Goal: Find specific fact: Find specific fact

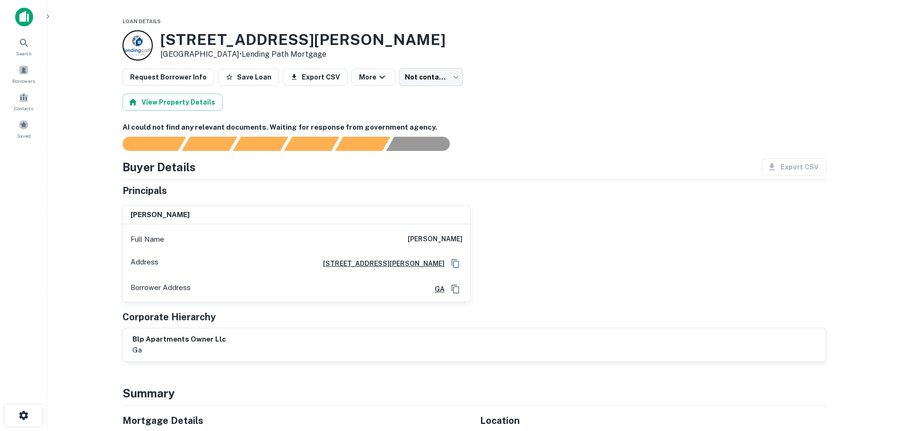
click at [452, 259] on icon "Copy Address" at bounding box center [455, 263] width 8 height 9
click at [423, 236] on h6 "[PERSON_NAME]" at bounding box center [435, 239] width 55 height 11
click at [450, 238] on h6 "kelly lettmann" at bounding box center [435, 239] width 55 height 11
copy h6 "kelly lettmann"
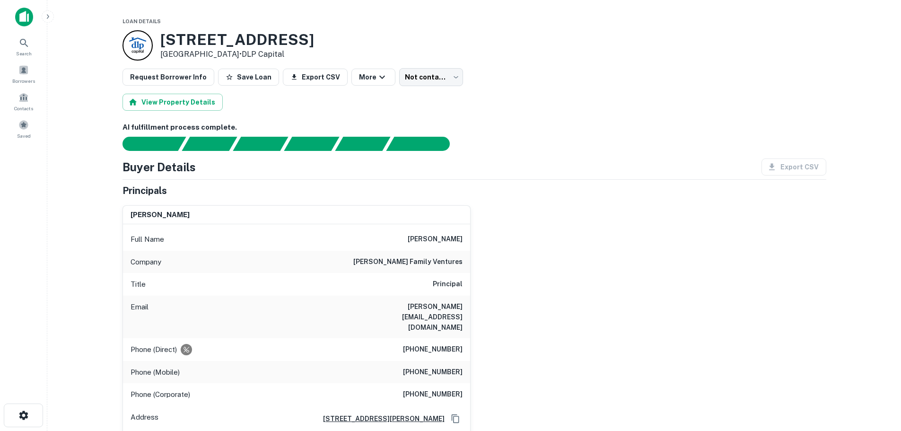
click at [179, 36] on h3 "[STREET_ADDRESS]" at bounding box center [237, 40] width 154 height 18
click at [222, 55] on p "[GEOGRAPHIC_DATA] • DLP Capital" at bounding box center [237, 54] width 154 height 11
copy div "[STREET_ADDRESS]"
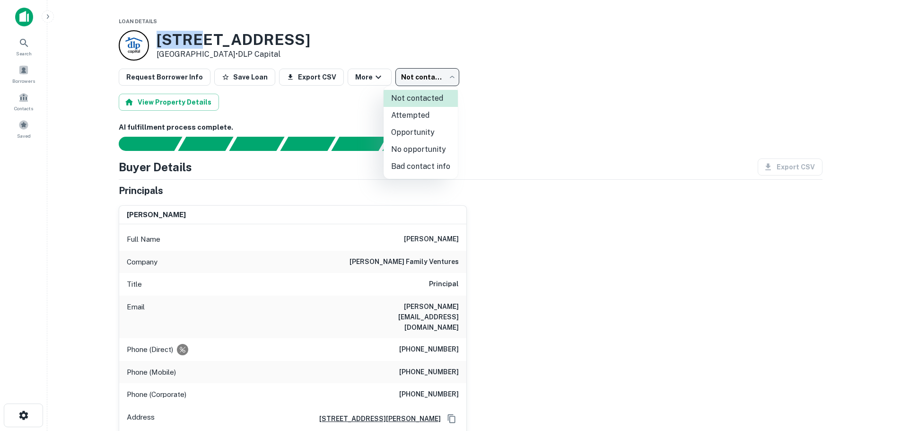
click at [426, 69] on body "Search Borrowers Contacts Saved Loan Details [STREET_ADDRESS] • DLP Capital Req…" at bounding box center [450, 215] width 901 height 431
click at [422, 115] on li "Attempted" at bounding box center [421, 115] width 74 height 17
type input "*********"
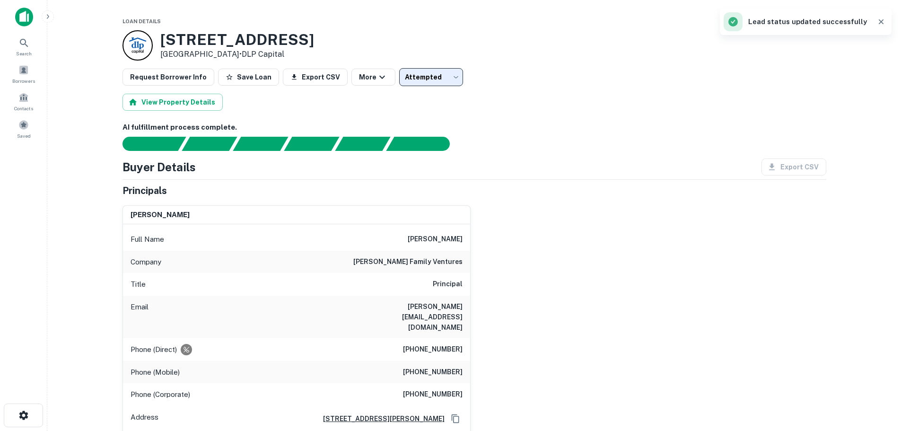
click at [440, 109] on div "View Property Details" at bounding box center [475, 102] width 704 height 17
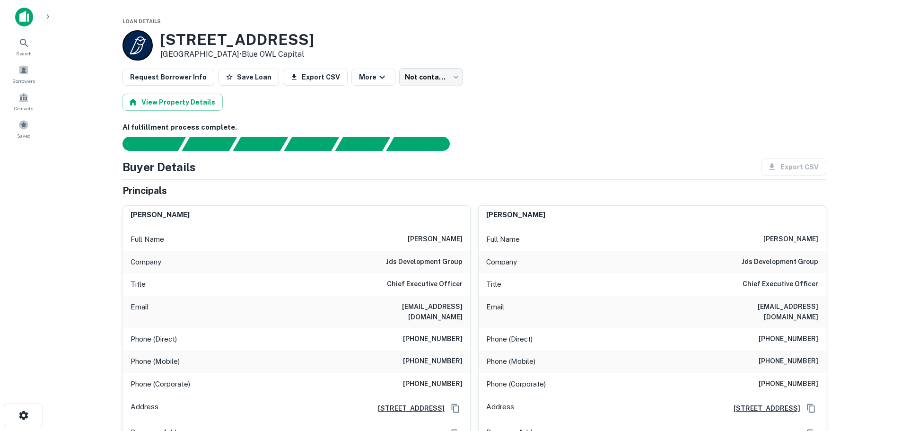
click at [389, 260] on h6 "jds development group" at bounding box center [424, 261] width 77 height 11
click at [451, 259] on h6 "jds development group" at bounding box center [424, 261] width 77 height 11
copy h6 "jds development group"
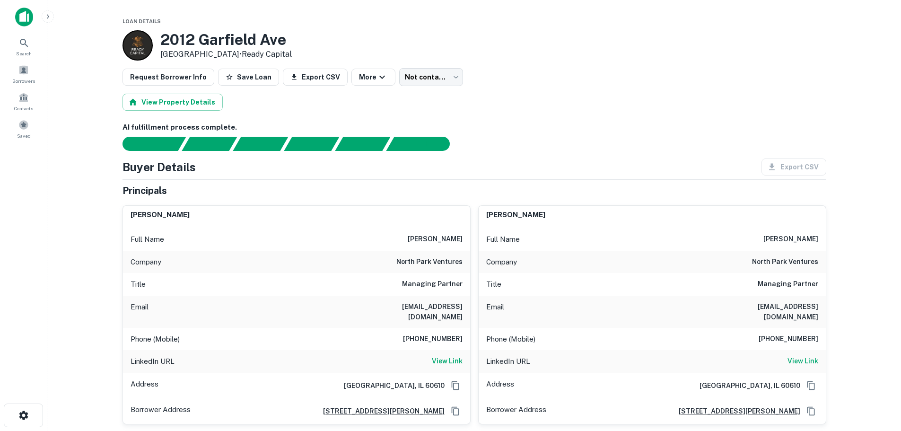
click at [183, 36] on h3 "2012 Garfield Ave" at bounding box center [226, 40] width 132 height 18
click at [231, 50] on p "Minneapolis, MN 55405 • Ready Capital" at bounding box center [226, 54] width 132 height 11
copy div "2012 Garfield Ave Minneapolis, MN 55405"
click at [366, 303] on h6 "rsekula@northparkventures.com" at bounding box center [406, 311] width 114 height 21
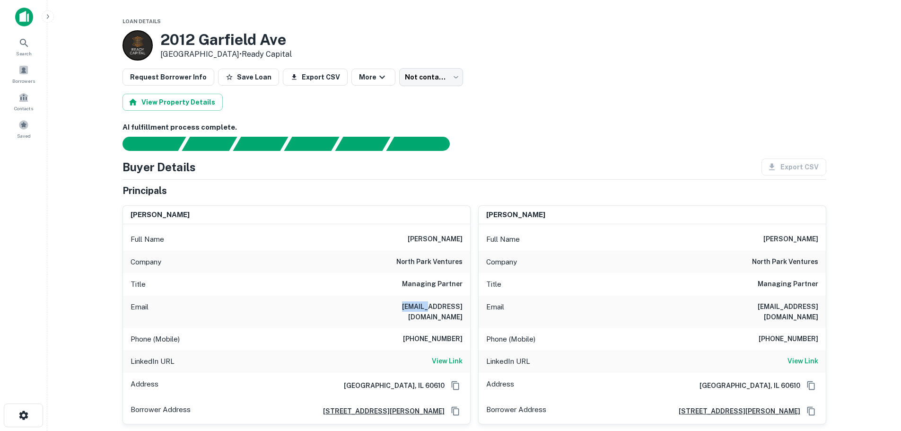
click at [366, 303] on h6 "rsekula@northparkventures.com" at bounding box center [406, 311] width 114 height 21
click at [458, 308] on h6 "rsekula@northparkventures.com" at bounding box center [406, 311] width 114 height 21
copy h6 "rsekula@northparkventures.com"
